Goal: Navigation & Orientation: Find specific page/section

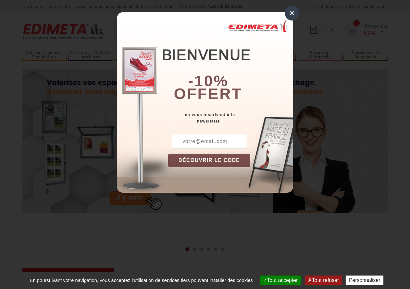
click at [290, 13] on div "×" at bounding box center [292, 13] width 15 height 15
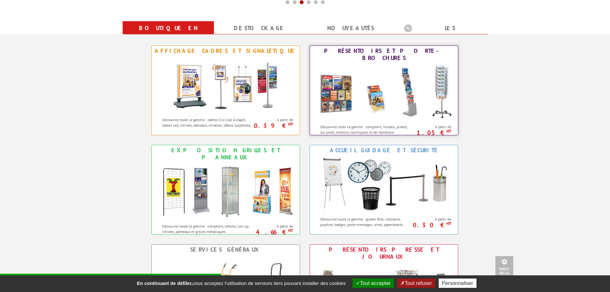
scroll to position [256, 0]
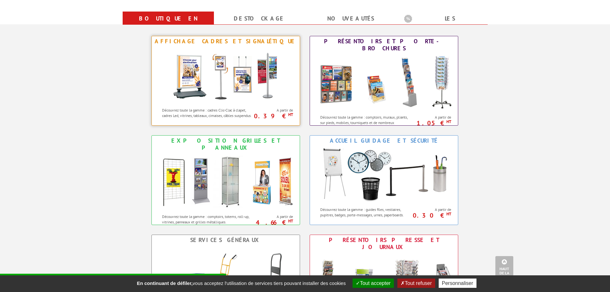
click at [270, 114] on p "0.39 € HT" at bounding box center [272, 116] width 41 height 4
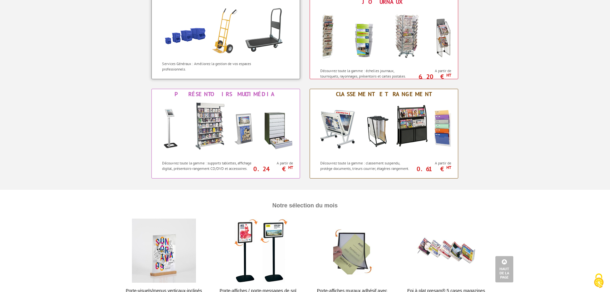
scroll to position [513, 0]
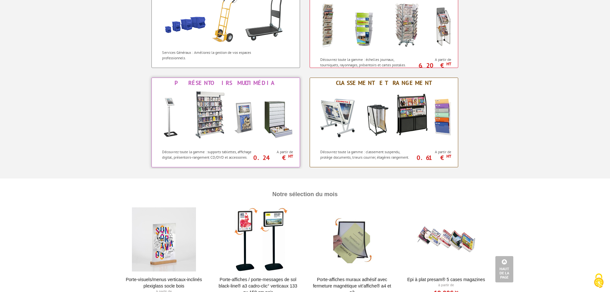
click at [203, 121] on img at bounding box center [225, 117] width 141 height 58
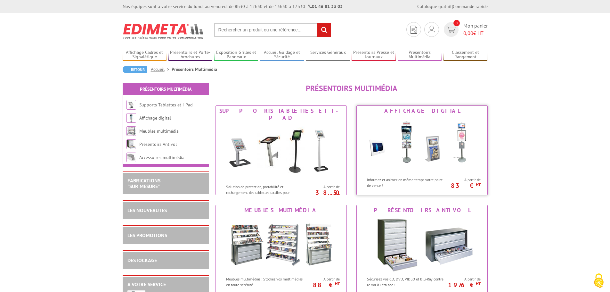
click at [405, 167] on img at bounding box center [422, 145] width 119 height 58
